Goal: Task Accomplishment & Management: Manage account settings

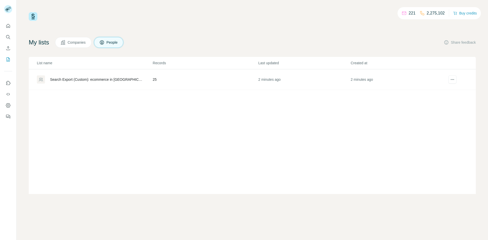
drag, startPoint x: 41, startPoint y: 81, endPoint x: 45, endPoint y: 81, distance: 3.6
click at [42, 81] on icon at bounding box center [40, 79] width 5 height 5
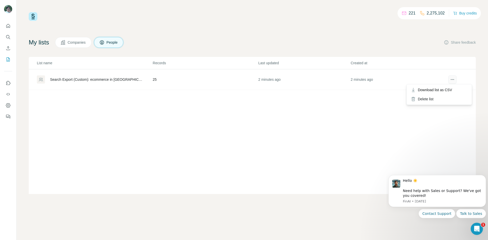
click at [453, 81] on icon "actions" at bounding box center [452, 79] width 5 height 5
click at [419, 99] on div "Delete list" at bounding box center [439, 99] width 63 height 9
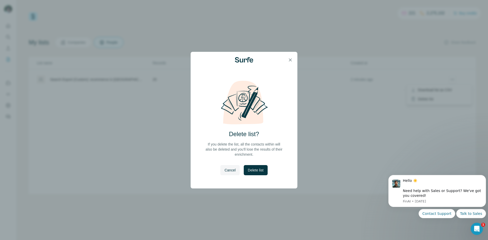
click at [255, 170] on span "Delete list" at bounding box center [256, 170] width 16 height 5
